Goal: Information Seeking & Learning: Learn about a topic

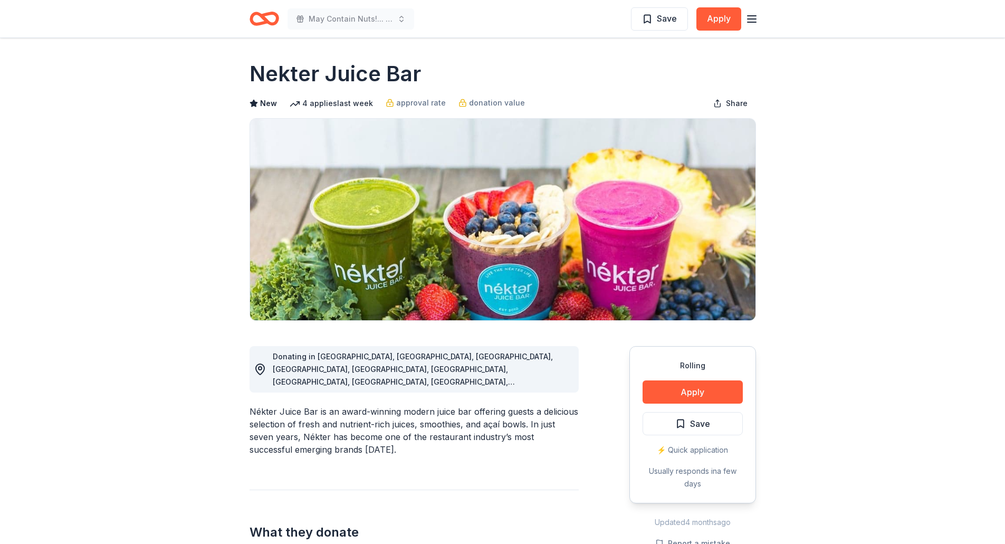
scroll to position [967, 0]
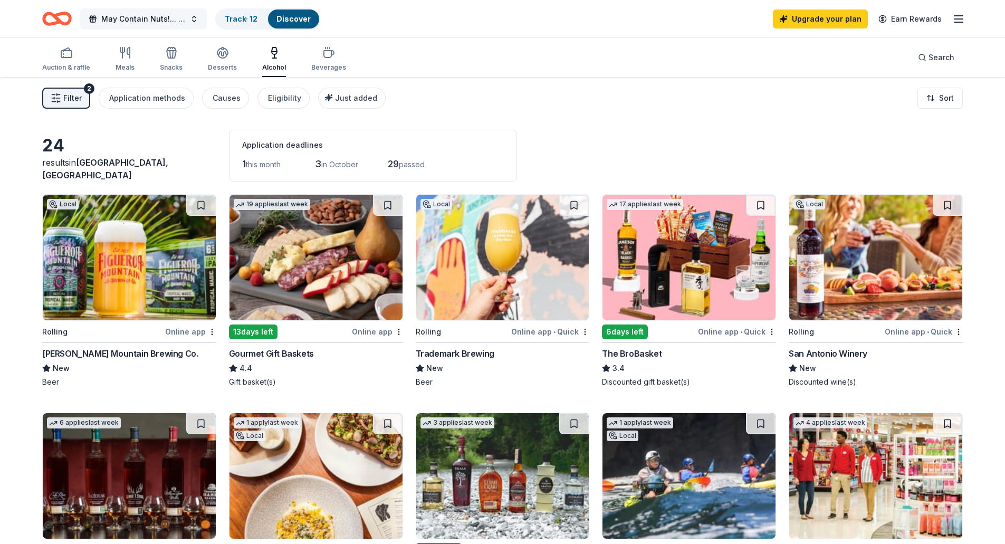
click at [161, 20] on span "May Contain Nuts!... A Night of Comedy benefitting WeSPARK [MEDICAL_DATA] Suppo…" at bounding box center [143, 19] width 84 height 13
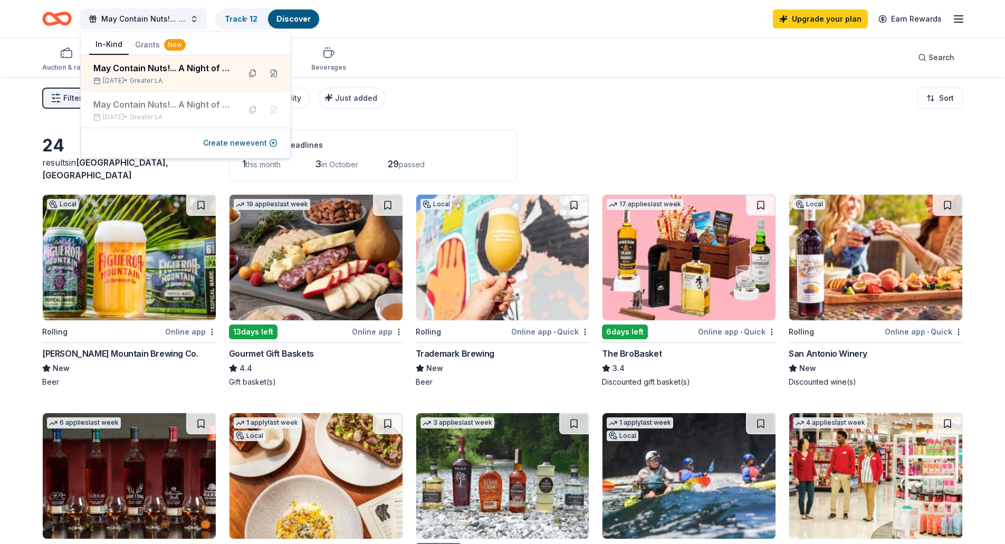
click at [49, 21] on icon "Home" at bounding box center [57, 18] width 30 height 25
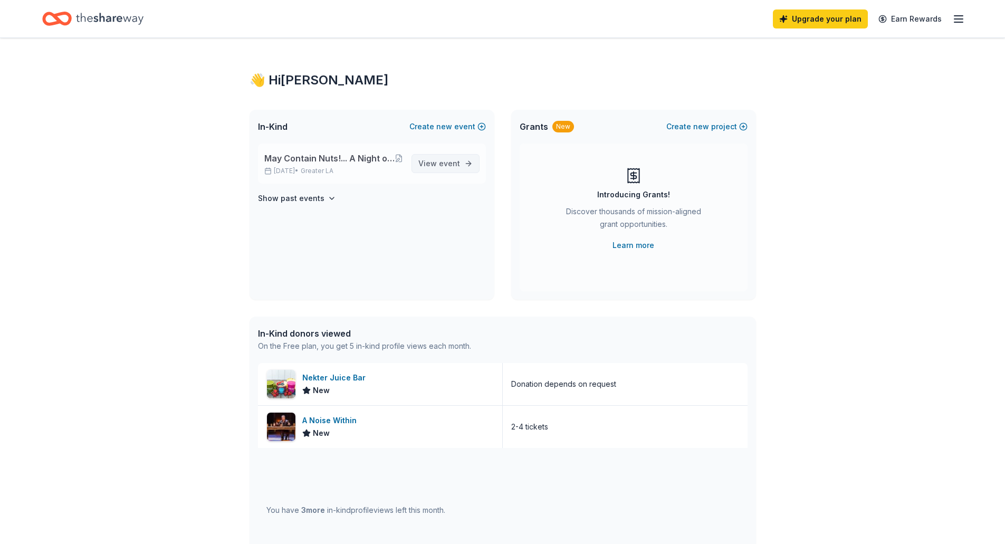
click at [455, 162] on span "event" at bounding box center [449, 163] width 21 height 9
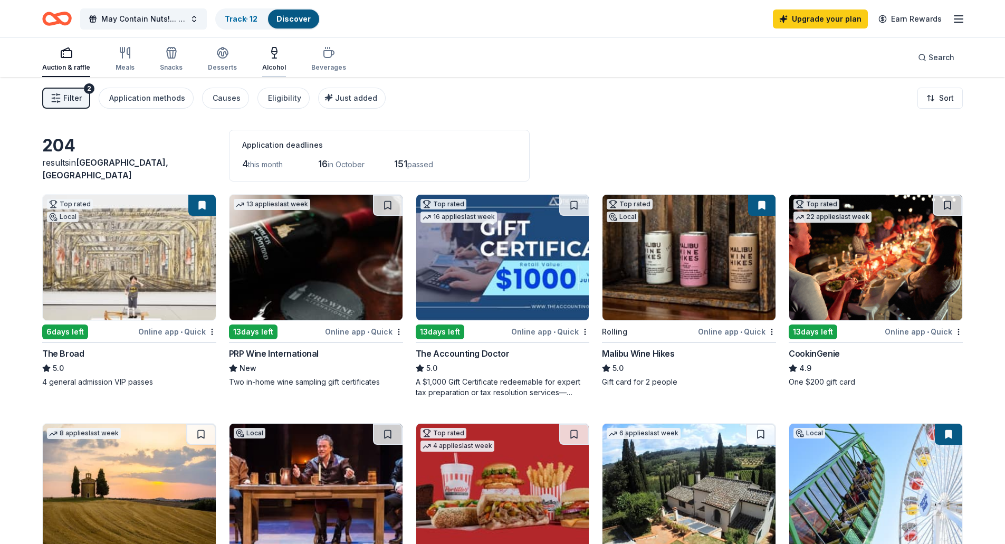
click at [272, 52] on icon "button" at bounding box center [274, 52] width 5 height 0
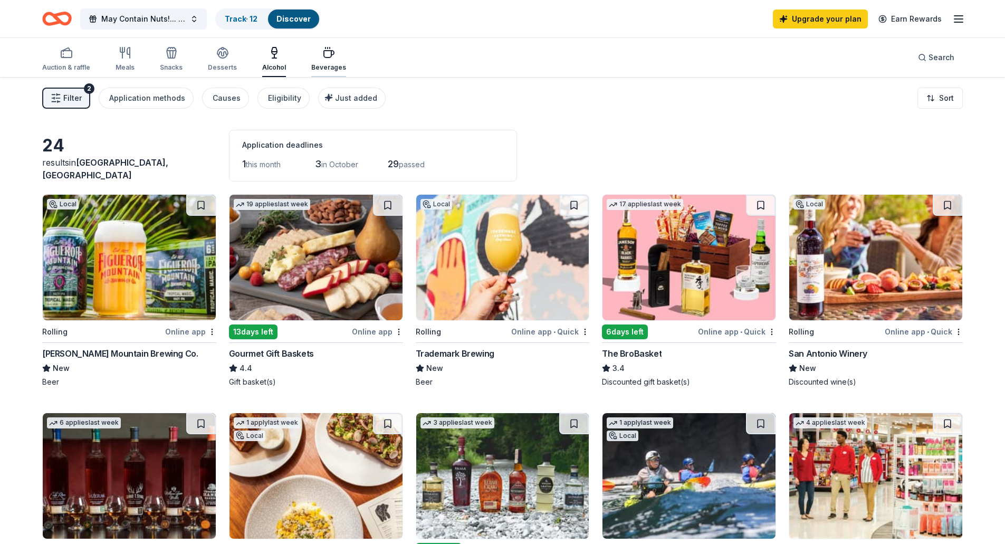
click at [332, 52] on div "button" at bounding box center [328, 52] width 35 height 13
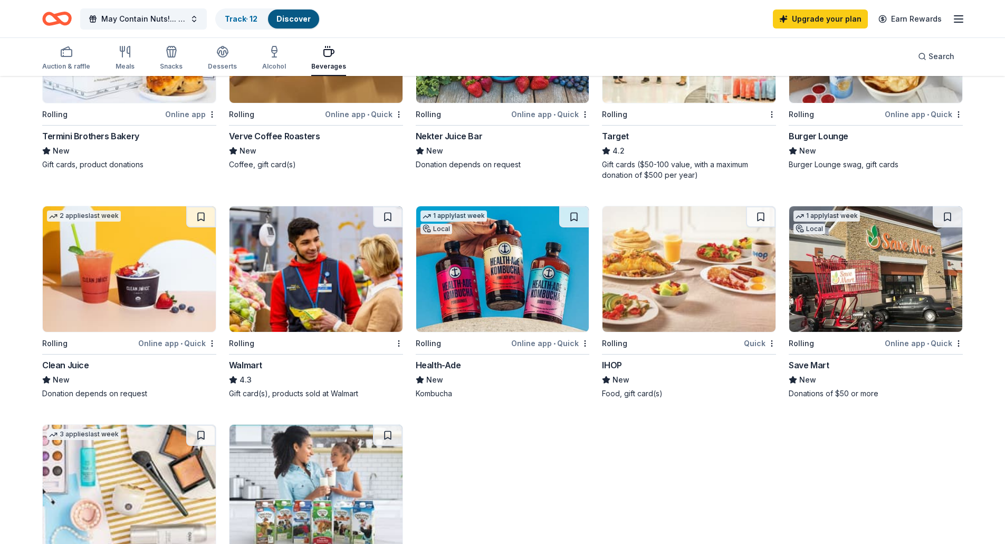
scroll to position [53, 0]
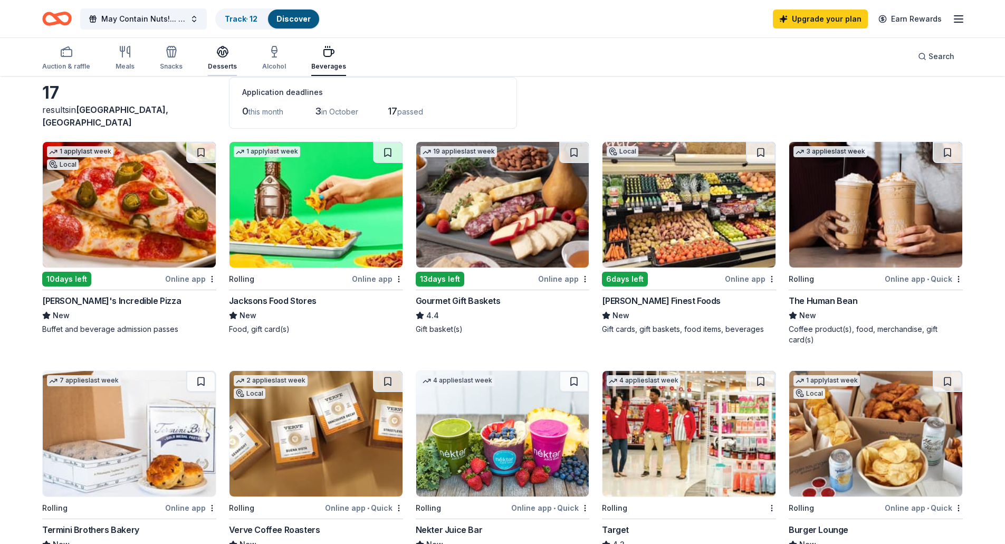
click at [221, 60] on div "Desserts" at bounding box center [222, 57] width 29 height 25
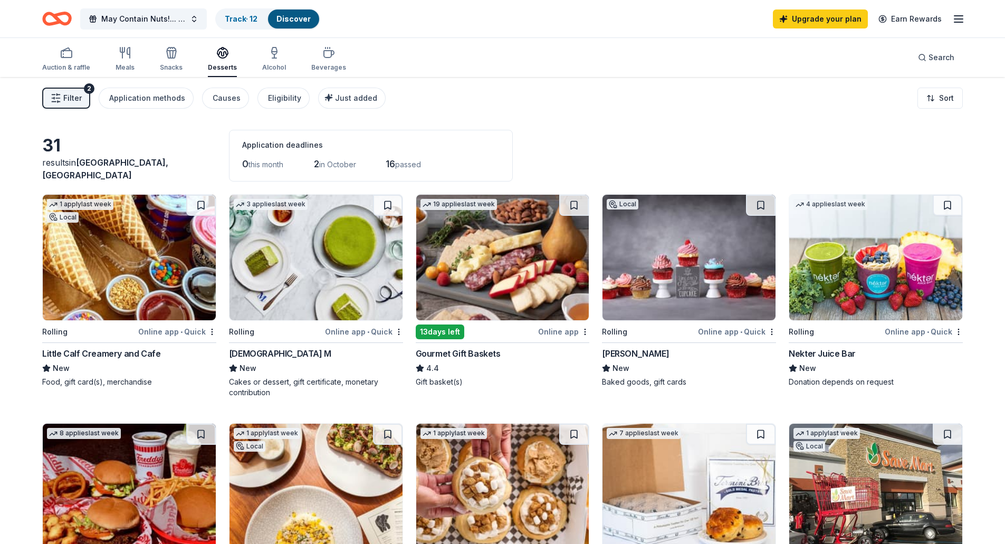
click at [282, 61] on div "Auction & raffle Meals Snacks Desserts Alcohol Beverages" at bounding box center [194, 59] width 304 height 35
click at [275, 61] on div "Alcohol" at bounding box center [274, 58] width 24 height 25
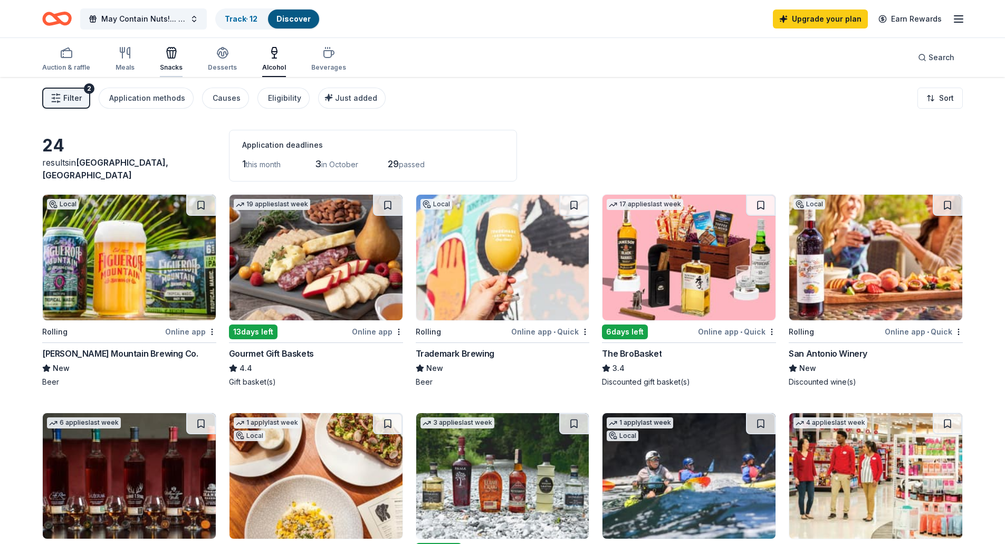
click at [160, 61] on div "Snacks" at bounding box center [171, 58] width 23 height 25
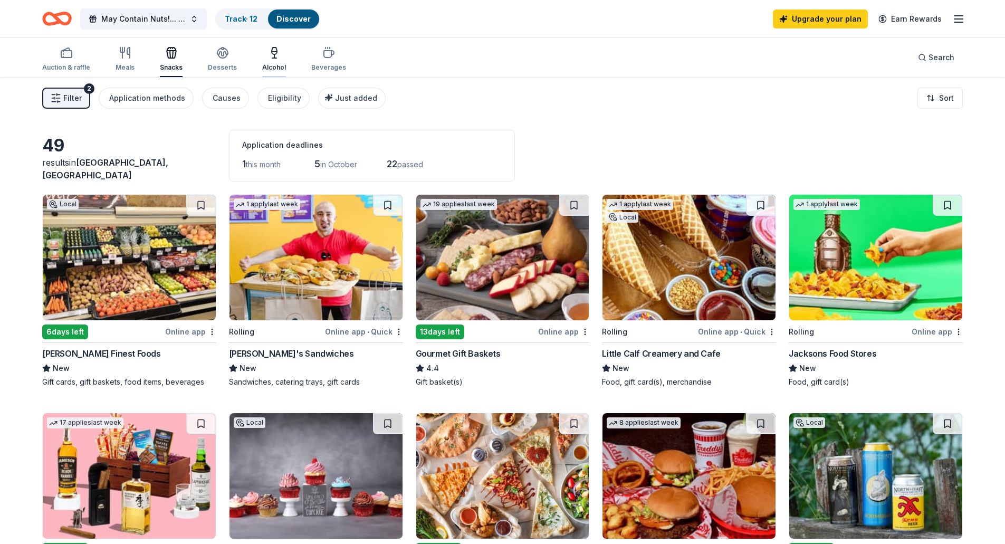
click at [278, 54] on div "button" at bounding box center [274, 52] width 24 height 13
